Goal: Navigation & Orientation: Find specific page/section

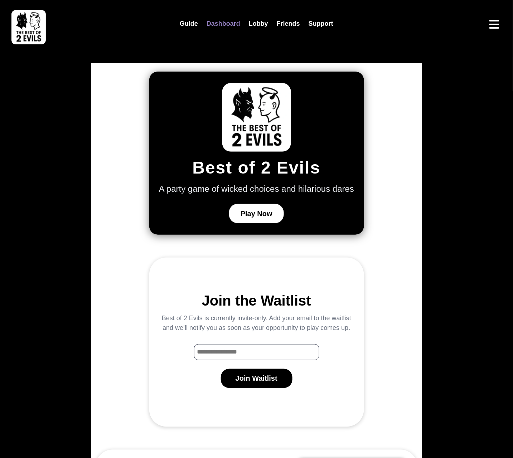
click at [222, 22] on link "Dashboard" at bounding box center [223, 23] width 42 height 15
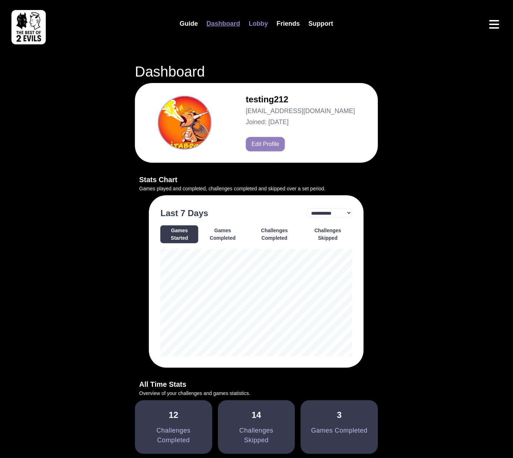
click at [262, 25] on link "Lobby" at bounding box center [258, 23] width 28 height 15
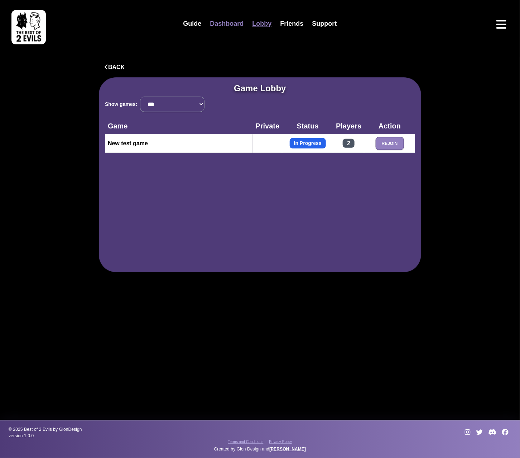
click at [216, 23] on link "Dashboard" at bounding box center [226, 23] width 42 height 15
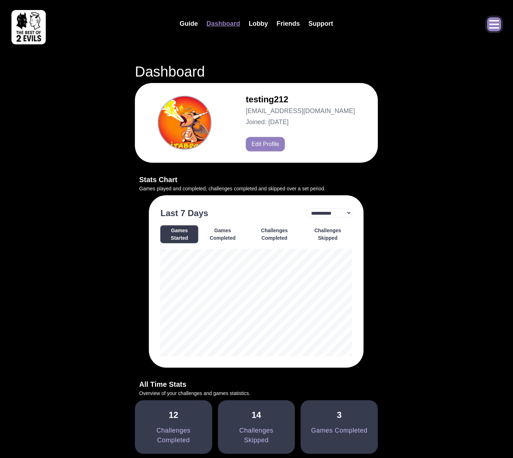
click at [496, 24] on icon "Open menu" at bounding box center [494, 24] width 10 height 9
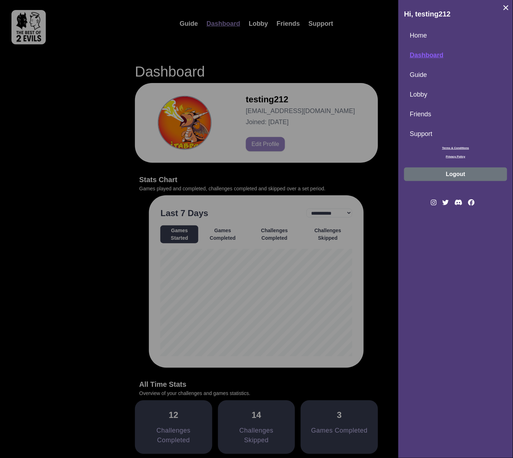
click at [471, 180] on button "Logout" at bounding box center [455, 174] width 103 height 14
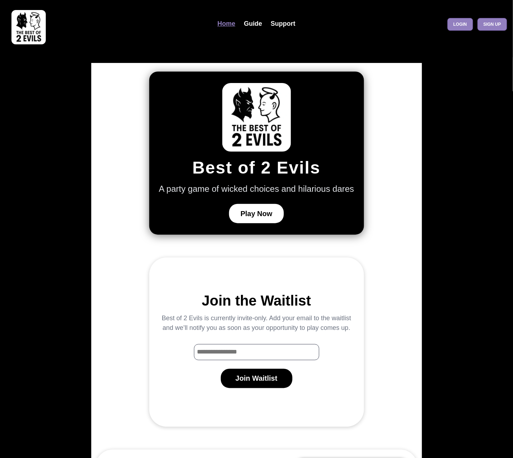
click at [445, 22] on div "Login Sign up" at bounding box center [444, 24] width 125 height 13
click at [459, 24] on link "Login" at bounding box center [460, 24] width 26 height 13
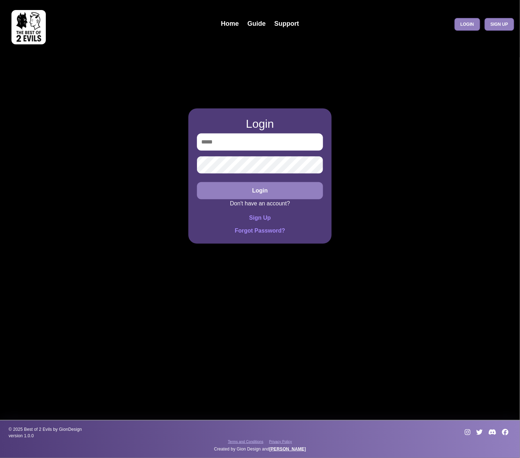
click at [218, 141] on input "email" at bounding box center [260, 141] width 126 height 17
type input "**********"
click at [197, 182] on button "Login" at bounding box center [260, 190] width 126 height 17
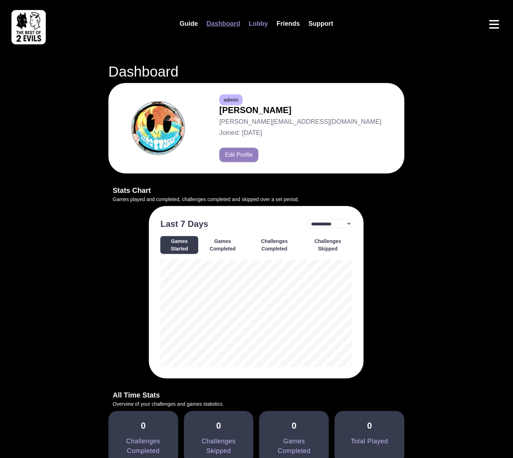
click at [256, 21] on link "Lobby" at bounding box center [258, 23] width 28 height 15
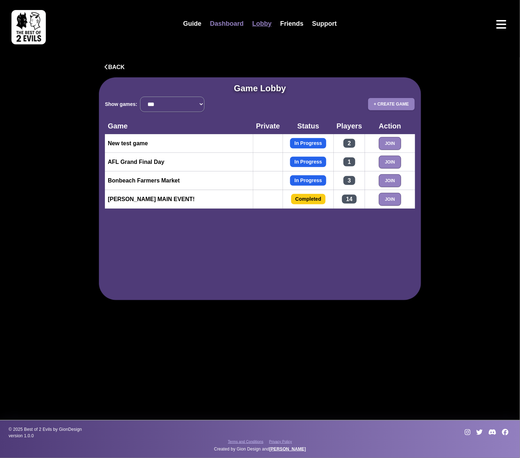
click at [228, 23] on link "Dashboard" at bounding box center [226, 23] width 42 height 15
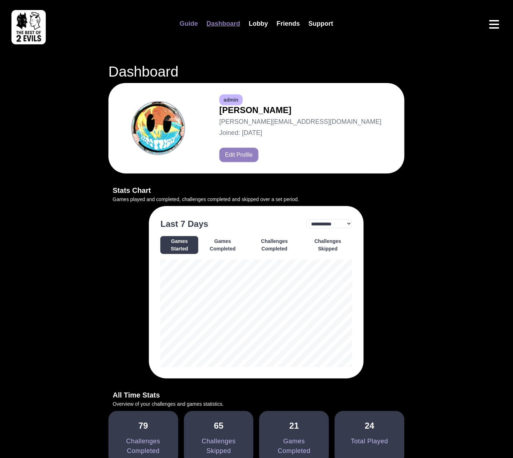
click at [193, 25] on link "Guide" at bounding box center [188, 23] width 27 height 15
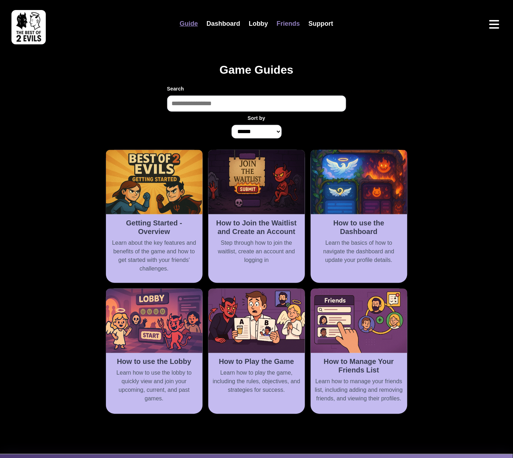
click at [284, 28] on link "Friends" at bounding box center [288, 23] width 32 height 15
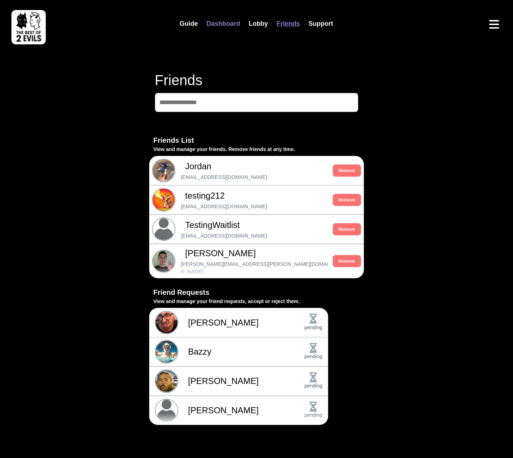
click at [228, 24] on link "Dashboard" at bounding box center [223, 23] width 42 height 15
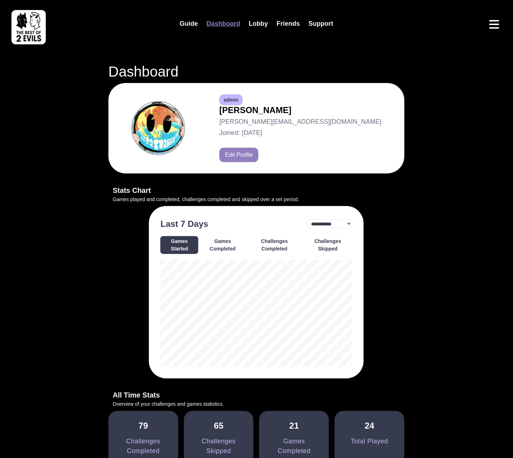
click at [220, 251] on button "Games Completed" at bounding box center [223, 245] width 46 height 18
click at [258, 245] on button "Challenges Completed" at bounding box center [274, 245] width 55 height 18
click at [320, 244] on button "Challenges Skipped" at bounding box center [327, 245] width 49 height 18
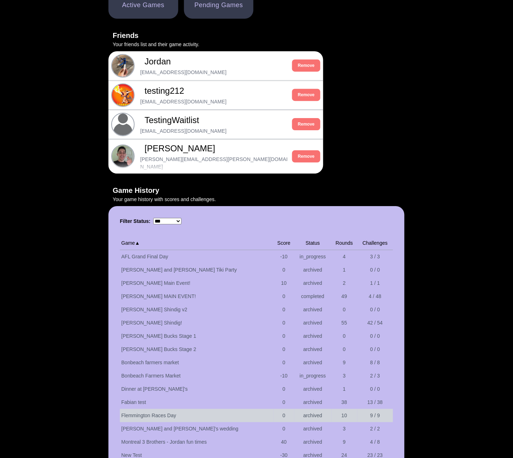
scroll to position [689, 0]
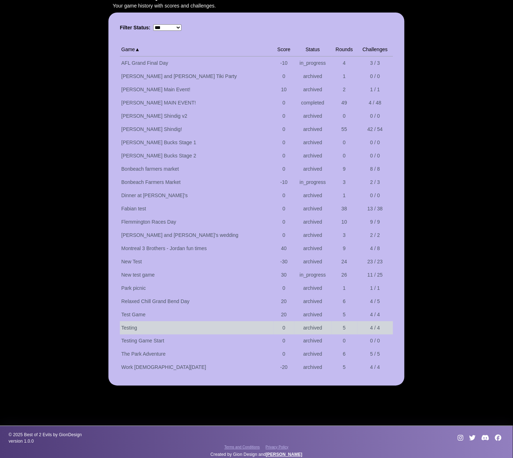
click at [185, 327] on td "Testing" at bounding box center [197, 327] width 154 height 13
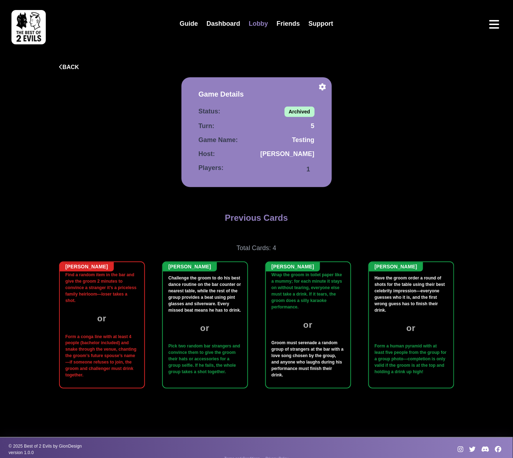
click at [255, 24] on link "Lobby" at bounding box center [258, 23] width 28 height 15
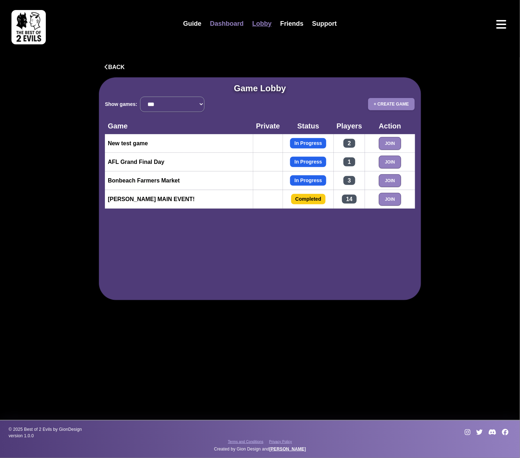
click at [229, 21] on link "Dashboard" at bounding box center [226, 23] width 42 height 15
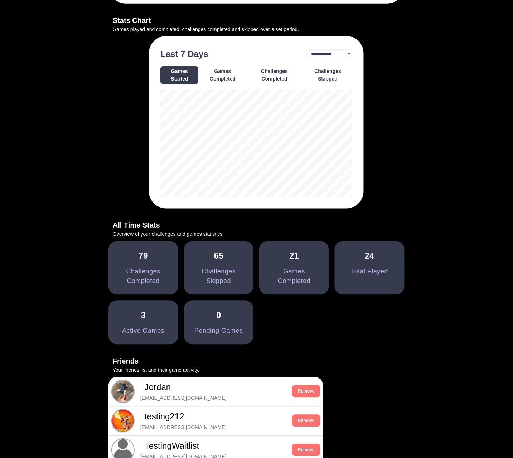
scroll to position [205, 0]
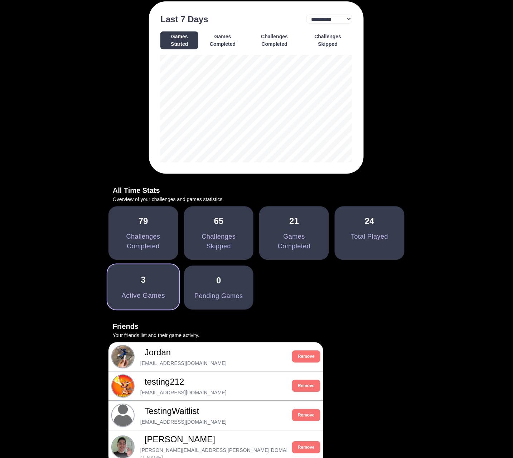
click at [179, 282] on link "3 Active Games" at bounding box center [143, 286] width 72 height 45
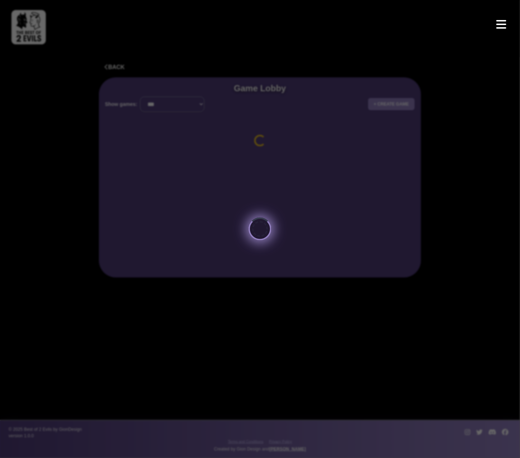
select select "**********"
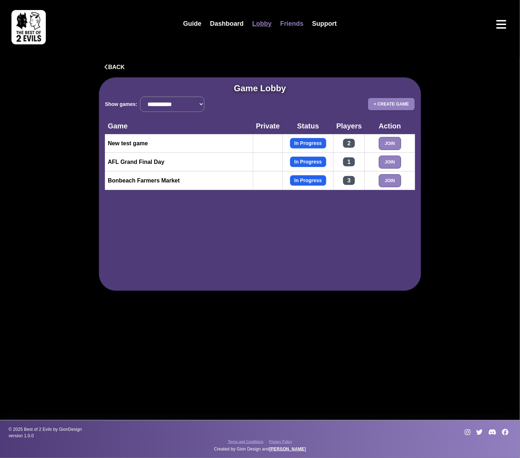
click at [291, 26] on link "Friends" at bounding box center [292, 23] width 32 height 15
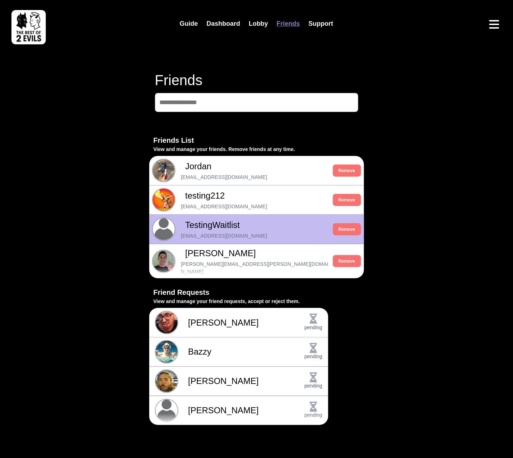
click at [207, 230] on span "TestingWaitlist" at bounding box center [254, 225] width 149 height 13
